Goal: Information Seeking & Learning: Understand process/instructions

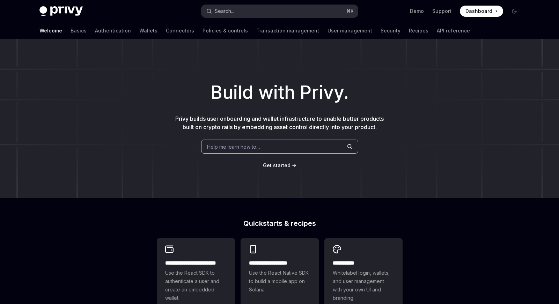
click at [239, 12] on button "Search... ⌘ K" at bounding box center [280, 11] width 156 height 13
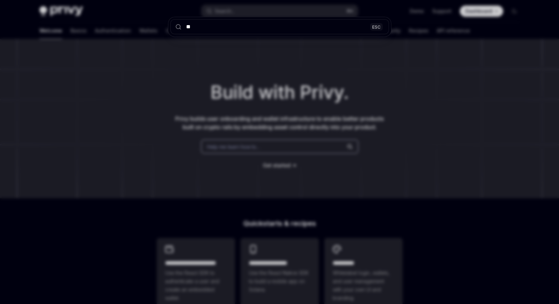
type input "***"
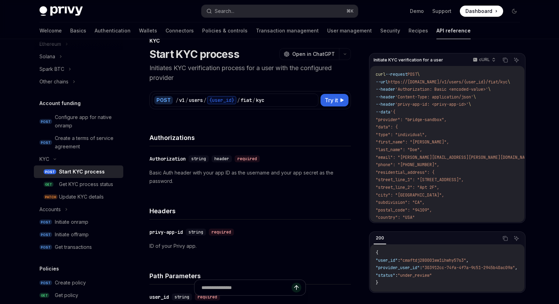
scroll to position [16, 0]
drag, startPoint x: 243, startPoint y: 85, endPoint x: 249, endPoint y: 110, distance: 25.4
click at [243, 121] on div "Authorizations" at bounding box center [250, 134] width 202 height 26
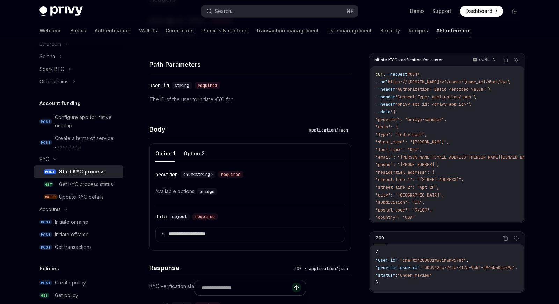
scroll to position [234, 0]
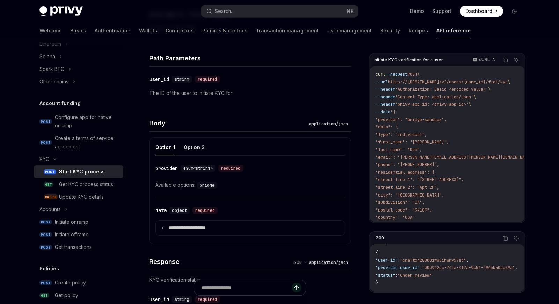
click at [213, 187] on code "bridge" at bounding box center [207, 185] width 20 height 7
click at [205, 188] on code "bridge" at bounding box center [207, 185] width 20 height 7
click at [188, 149] on button "Option 2" at bounding box center [194, 147] width 21 height 16
click at [166, 148] on button "Option 1" at bounding box center [165, 147] width 20 height 16
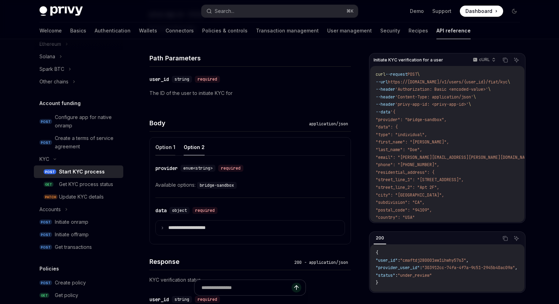
type textarea "*"
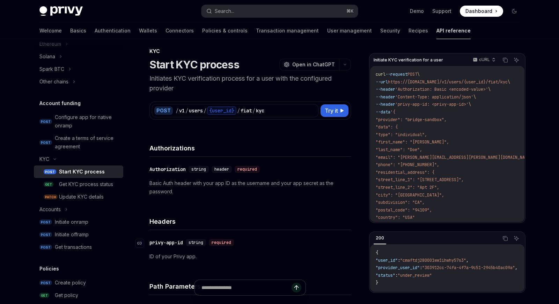
scroll to position [2, 0]
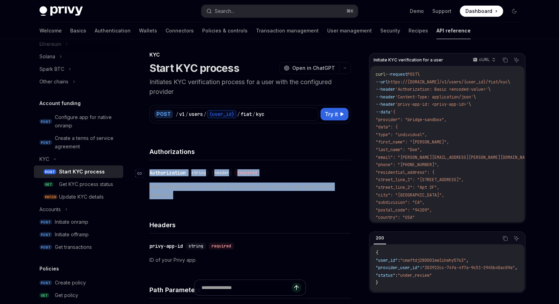
drag, startPoint x: 225, startPoint y: 203, endPoint x: 145, endPoint y: 170, distance: 85.9
click at [149, 170] on div "​ Authorization string header required Basic Auth header with your app ID as th…" at bounding box center [250, 183] width 202 height 47
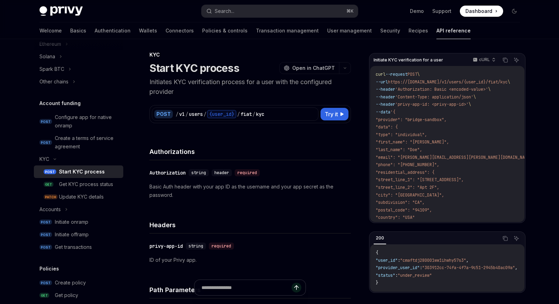
click at [153, 152] on h4 "Authorizations" at bounding box center [250, 151] width 202 height 9
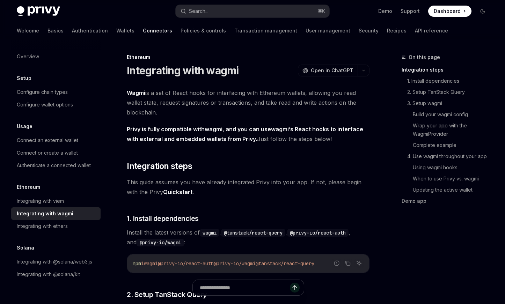
click at [440, 12] on span "Dashboard" at bounding box center [447, 11] width 27 height 7
